Goal: Task Accomplishment & Management: Manage account settings

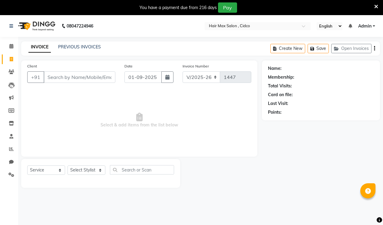
select select "7580"
select select "service"
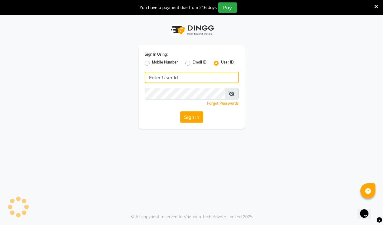
type input "hairmaxsalon"
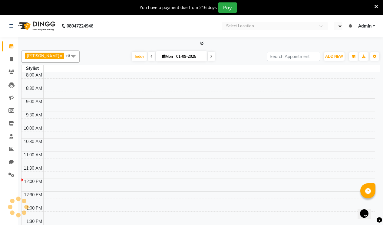
select select "en"
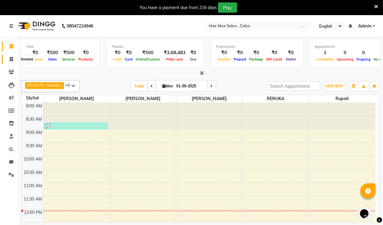
click at [10, 57] on icon at bounding box center [11, 59] width 3 height 5
select select "7580"
select select "service"
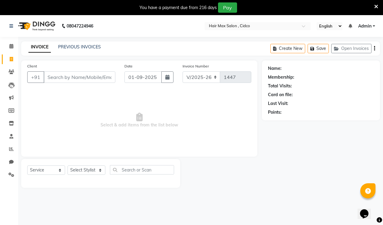
click at [72, 78] on input "Client" at bounding box center [80, 78] width 72 height 12
type input "8080941687"
click at [97, 80] on span "Add Client" at bounding box center [100, 77] width 24 height 6
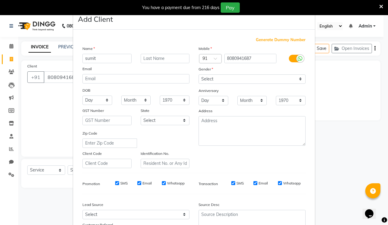
type input "sumit"
click at [160, 57] on input "text" at bounding box center [165, 58] width 49 height 9
type input "chavan"
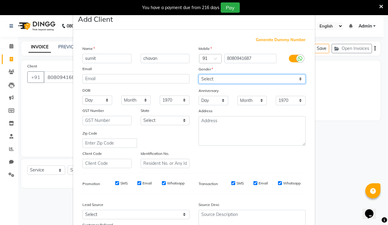
click at [252, 81] on select "Select Male Female Other Prefer Not To Say" at bounding box center [251, 79] width 107 height 9
select select "male"
click at [198, 75] on select "Select Male Female Other Prefer Not To Say" at bounding box center [251, 79] width 107 height 9
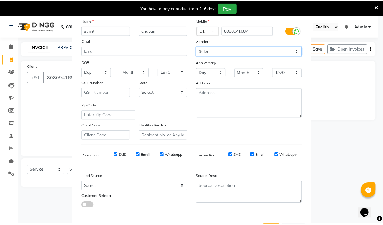
scroll to position [54, 0]
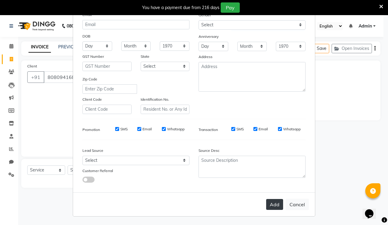
click at [271, 204] on button "Add" at bounding box center [274, 204] width 17 height 11
select select
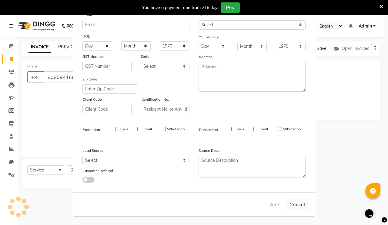
select select
checkbox input "false"
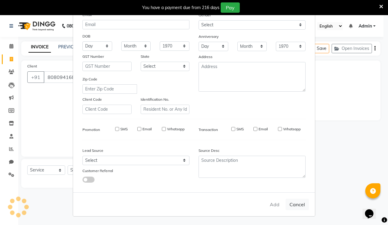
checkbox input "false"
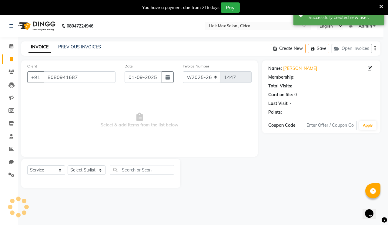
select select "1: Object"
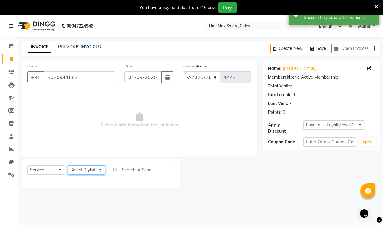
click at [98, 169] on select "Select Stylist JAGADISH OMKAR PRALHAD RENUKA Rupali santosh SHALINI" at bounding box center [87, 170] width 38 height 9
select select "69941"
click at [68, 166] on select "Select Stylist JAGADISH OMKAR PRALHAD RENUKA Rupali santosh SHALINI" at bounding box center [87, 170] width 38 height 9
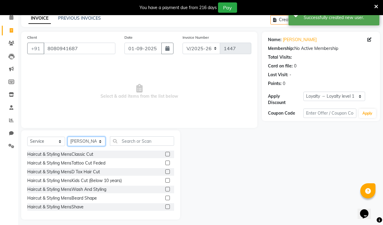
scroll to position [32, 0]
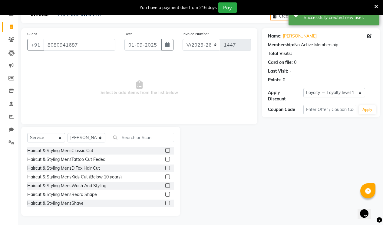
click at [165, 151] on label at bounding box center [167, 150] width 5 height 5
click at [165, 151] on input "checkbox" at bounding box center [167, 151] width 4 height 4
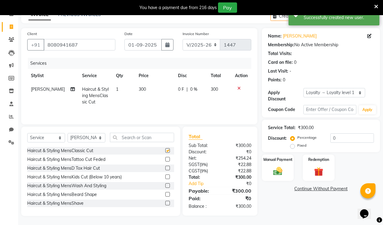
checkbox input "false"
click at [165, 203] on label at bounding box center [167, 203] width 5 height 5
click at [165, 203] on input "checkbox" at bounding box center [167, 204] width 4 height 4
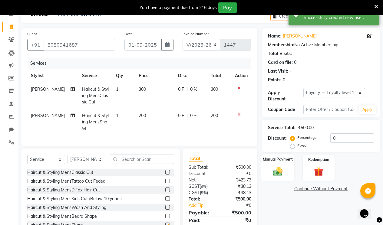
checkbox input "false"
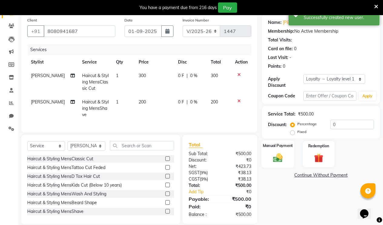
scroll to position [59, 0]
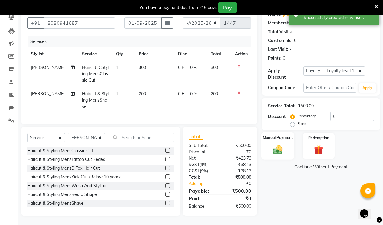
click at [289, 137] on div "Manual Payment" at bounding box center [278, 146] width 33 height 28
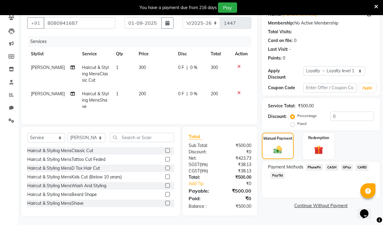
click at [328, 164] on span "CASH" at bounding box center [332, 167] width 13 height 7
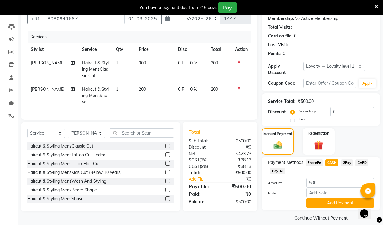
scroll to position [61, 0]
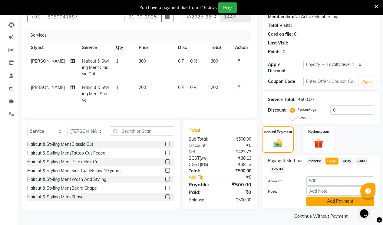
click at [345, 197] on button "Add Payment" at bounding box center [341, 201] width 68 height 9
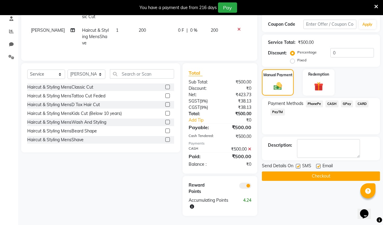
scroll to position [122, 0]
click at [318, 164] on label at bounding box center [318, 166] width 5 height 5
click at [318, 165] on input "checkbox" at bounding box center [318, 167] width 4 height 4
checkbox input "false"
click at [300, 164] on label at bounding box center [298, 166] width 5 height 5
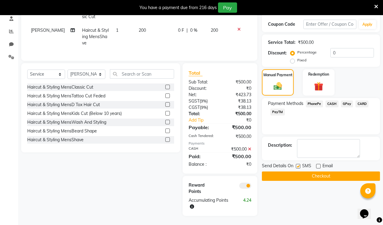
click at [300, 165] on input "checkbox" at bounding box center [298, 167] width 4 height 4
checkbox input "false"
click at [299, 172] on button "Checkout" at bounding box center [321, 176] width 118 height 9
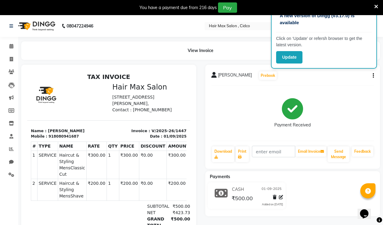
select select "7580"
select select "service"
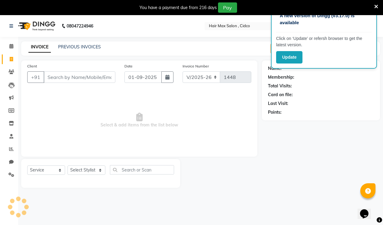
scroll to position [15, 0]
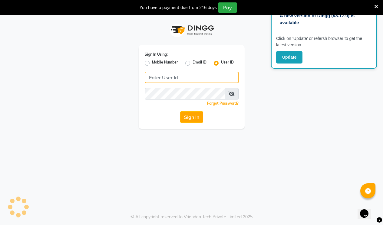
type input "hairmaxsalon"
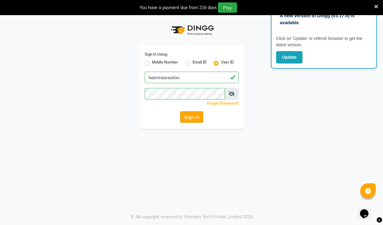
click at [188, 113] on button "Sign In" at bounding box center [191, 118] width 23 height 12
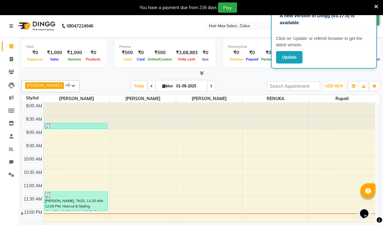
drag, startPoint x: 332, startPoint y: 82, endPoint x: 329, endPoint y: 92, distance: 10.5
click at [332, 82] on button "ADD NEW Toggle Dropdown" at bounding box center [334, 86] width 21 height 8
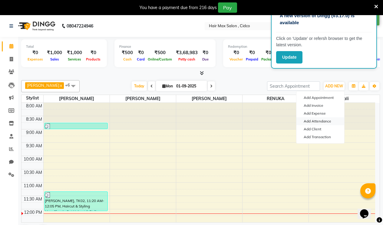
click at [322, 122] on link "Add Attendance" at bounding box center [321, 122] width 48 height 8
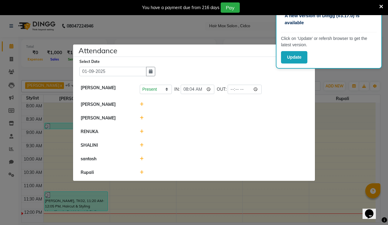
click at [143, 103] on div at bounding box center [223, 105] width 177 height 6
click at [142, 104] on icon at bounding box center [142, 104] width 4 height 4
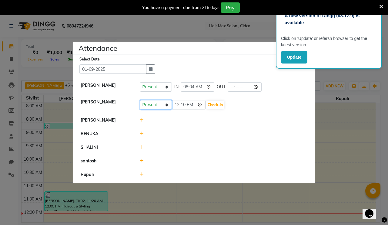
click at [166, 106] on select "Present Absent Late Half Day Weekly Off" at bounding box center [156, 104] width 32 height 9
select select "A"
click at [140, 100] on select "Present Absent Late Half Day Weekly Off" at bounding box center [156, 104] width 32 height 9
click at [180, 105] on button "Save" at bounding box center [178, 105] width 12 height 8
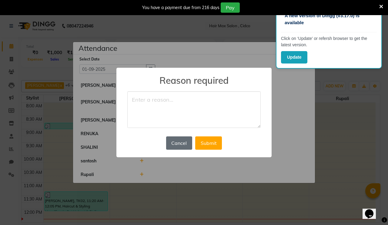
click at [178, 138] on button "Cancel" at bounding box center [179, 143] width 26 height 13
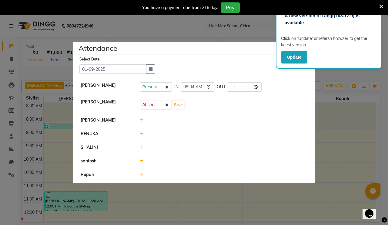
click at [380, 6] on icon at bounding box center [381, 6] width 4 height 5
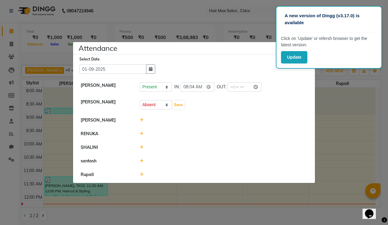
click at [197, 8] on ngb-modal-window "Attendance × Select Date 01-09-2025 OMKAR Present Absent Late Half Day Weekly O…" at bounding box center [194, 112] width 388 height 225
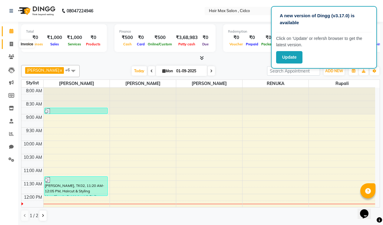
click at [8, 44] on span at bounding box center [11, 44] width 11 height 7
select select "service"
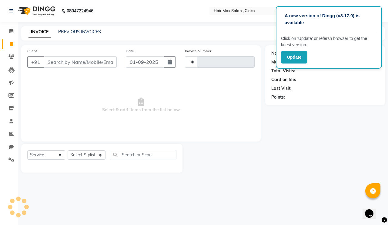
type input "1448"
select select "7580"
click at [78, 60] on input "Client" at bounding box center [80, 62] width 73 height 12
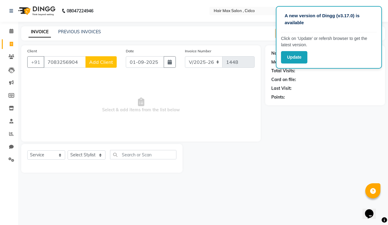
type input "7083256904"
click at [97, 62] on span "Add Client" at bounding box center [101, 62] width 24 height 6
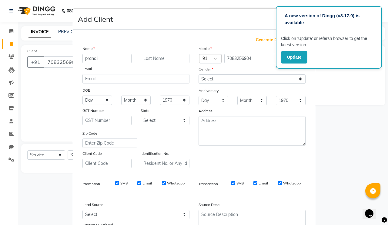
type input "pranali"
click at [164, 60] on input "text" at bounding box center [165, 58] width 49 height 9
type input "chavan"
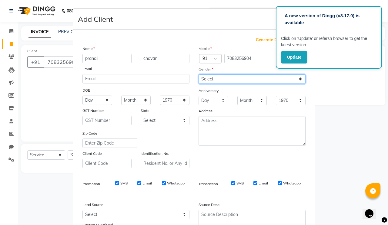
click at [207, 75] on select "Select Male Female Other Prefer Not To Say" at bounding box center [251, 79] width 107 height 9
select select "female"
click at [198, 75] on select "Select Male Female Other Prefer Not To Say" at bounding box center [251, 79] width 107 height 9
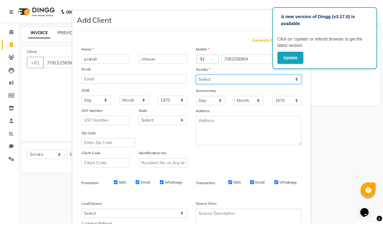
scroll to position [54, 0]
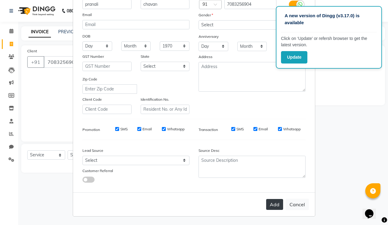
click at [272, 202] on button "Add" at bounding box center [274, 204] width 17 height 11
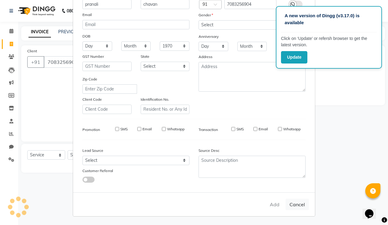
select select
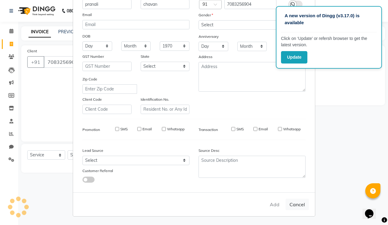
select select
checkbox input "false"
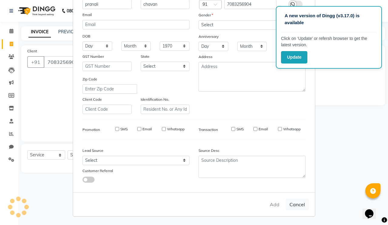
checkbox input "false"
select select "1: Object"
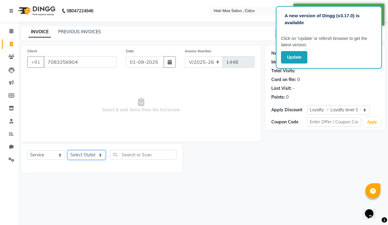
click at [89, 155] on select "Select Stylist JAGADISH OMKAR PRALHAD RENUKA Rupali santosh SHALINI" at bounding box center [87, 155] width 38 height 9
select select "69948"
click at [68, 151] on select "Select Stylist JAGADISH OMKAR PRALHAD RENUKA Rupali santosh SHALINI" at bounding box center [87, 155] width 38 height 9
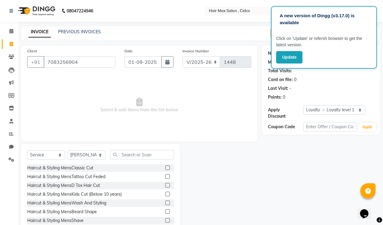
click at [249, 32] on div "INVOICE PREVIOUS INVOICES Create New Save Open Invoices" at bounding box center [200, 33] width 359 height 14
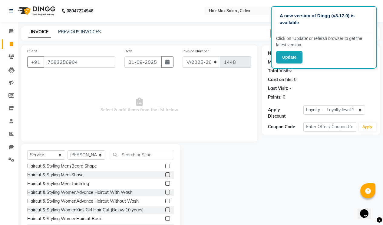
scroll to position [61, 0]
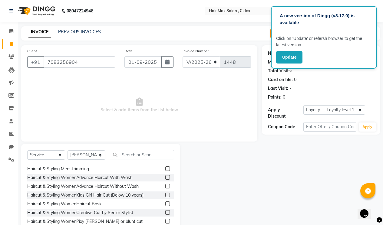
click at [165, 185] on label at bounding box center [167, 186] width 5 height 5
click at [165, 185] on input "checkbox" at bounding box center [167, 187] width 4 height 4
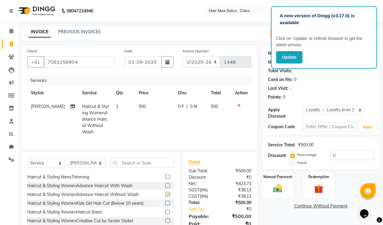
checkbox input "false"
click at [142, 105] on span "500" at bounding box center [142, 106] width 7 height 5
select select "69948"
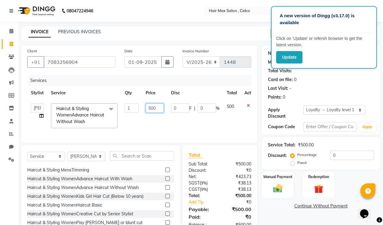
click at [157, 107] on input "500" at bounding box center [155, 108] width 18 height 9
type input "5"
type input "450"
click at [163, 118] on td "450" at bounding box center [154, 116] width 25 height 32
select select "69948"
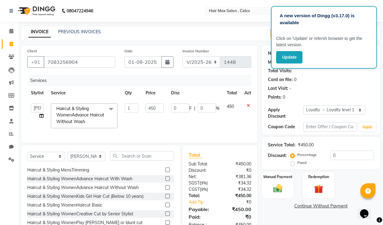
scroll to position [23, 0]
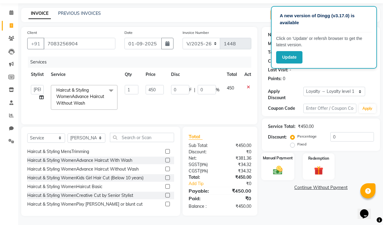
click at [286, 155] on label "Manual Payment" at bounding box center [278, 158] width 30 height 6
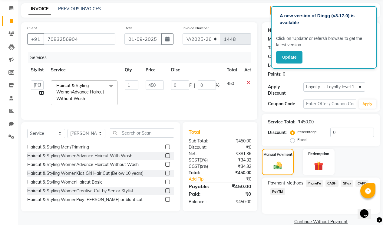
click at [317, 180] on span "PhonePe" at bounding box center [314, 183] width 17 height 7
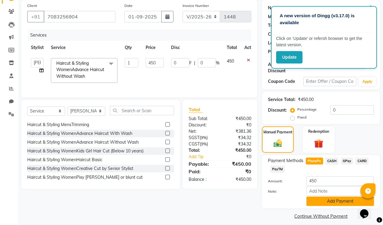
click at [322, 198] on button "Add Payment" at bounding box center [341, 201] width 68 height 9
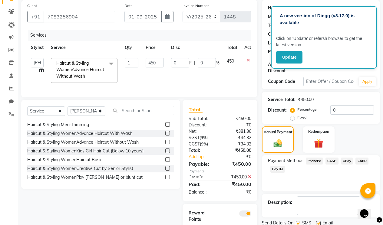
scroll to position [78, 0]
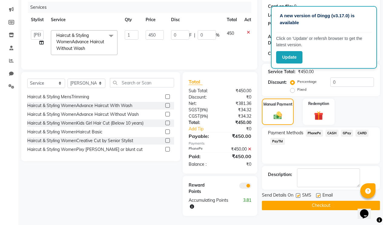
click at [321, 192] on div "Email" at bounding box center [327, 196] width 22 height 8
click at [319, 194] on label at bounding box center [318, 196] width 5 height 5
click at [319, 194] on input "checkbox" at bounding box center [318, 196] width 4 height 4
checkbox input "false"
click at [300, 194] on label at bounding box center [298, 196] width 5 height 5
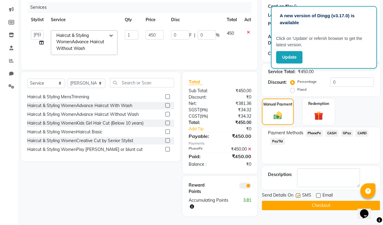
click at [300, 194] on input "checkbox" at bounding box center [298, 196] width 4 height 4
checkbox input "false"
click at [302, 201] on button "Checkout" at bounding box center [321, 205] width 118 height 9
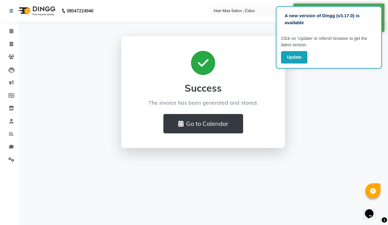
click at [236, 148] on main "Success The invoice has been generated and stored. Go to Calendar" at bounding box center [203, 96] width 370 height 121
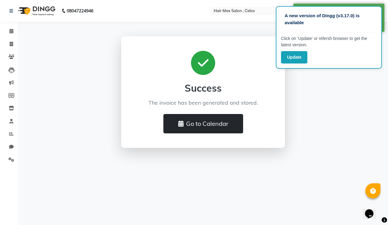
drag, startPoint x: 223, startPoint y: 117, endPoint x: 227, endPoint y: 121, distance: 4.7
click at [227, 121] on button "Go to Calendar" at bounding box center [203, 123] width 80 height 19
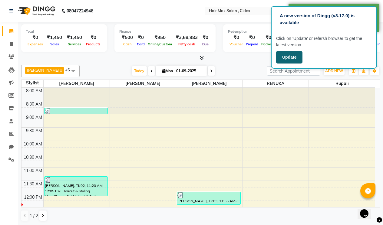
click at [297, 55] on button "Update" at bounding box center [289, 57] width 26 height 12
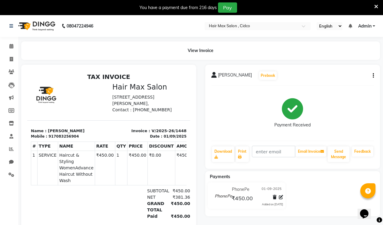
select select "7580"
select select "service"
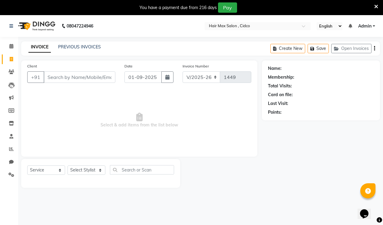
scroll to position [15, 0]
